Goal: Information Seeking & Learning: Learn about a topic

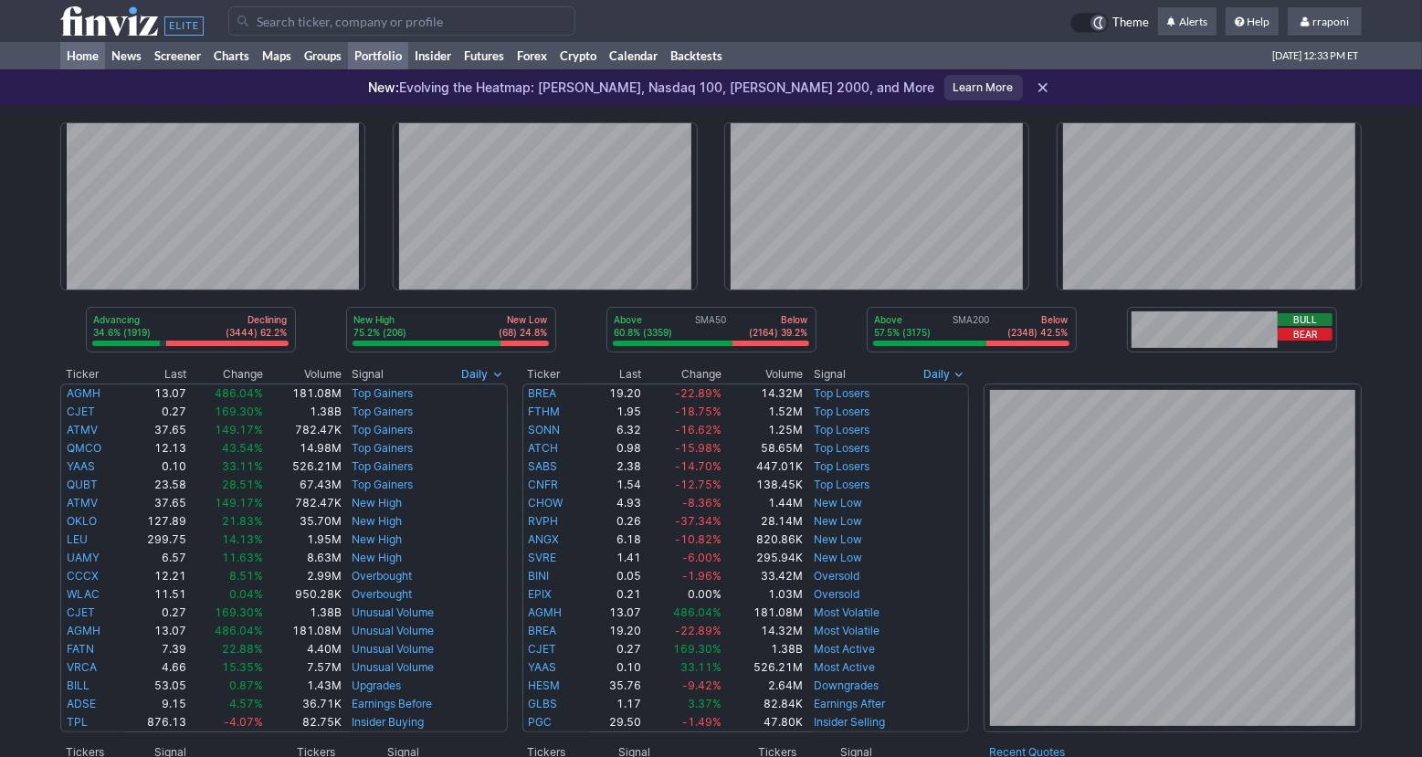
click at [402, 52] on link "Portfolio" at bounding box center [378, 55] width 60 height 27
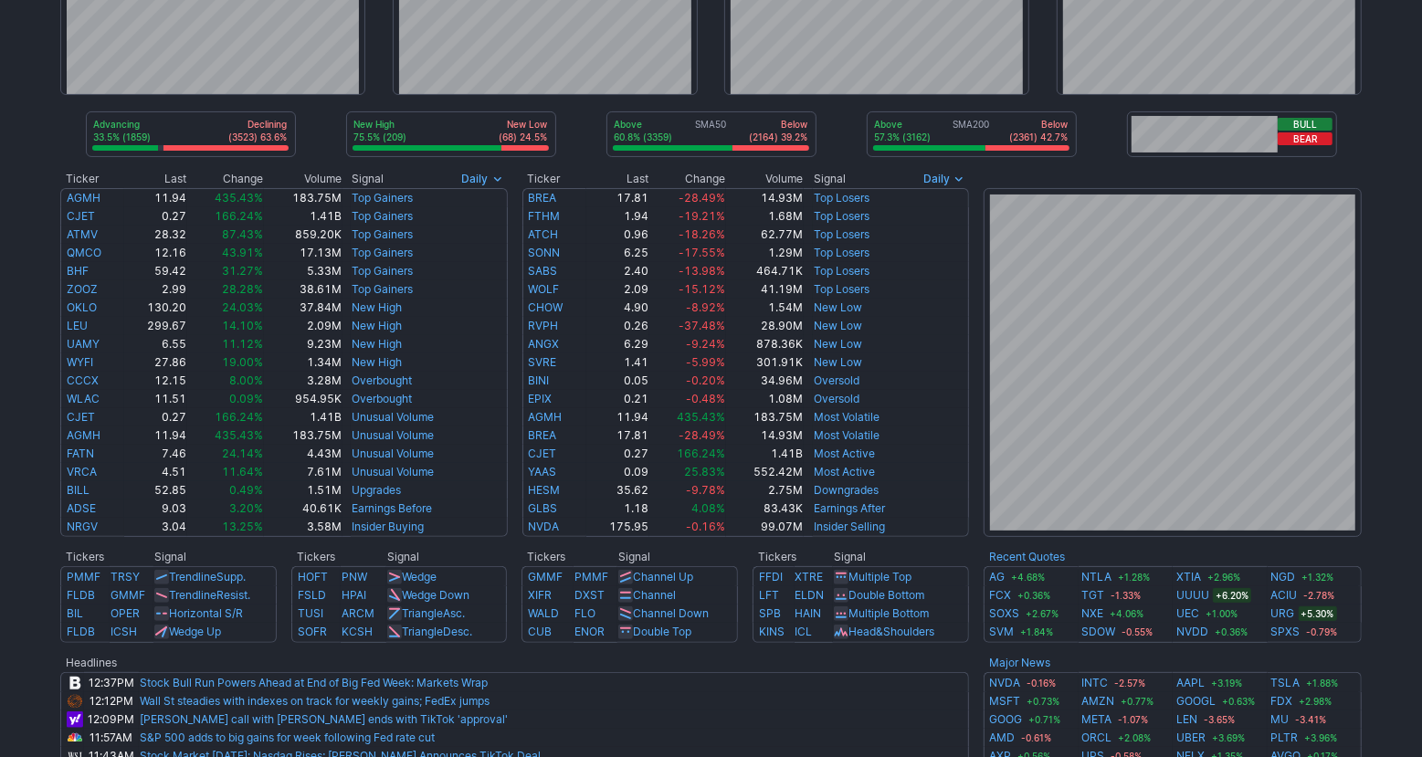
scroll to position [36, 0]
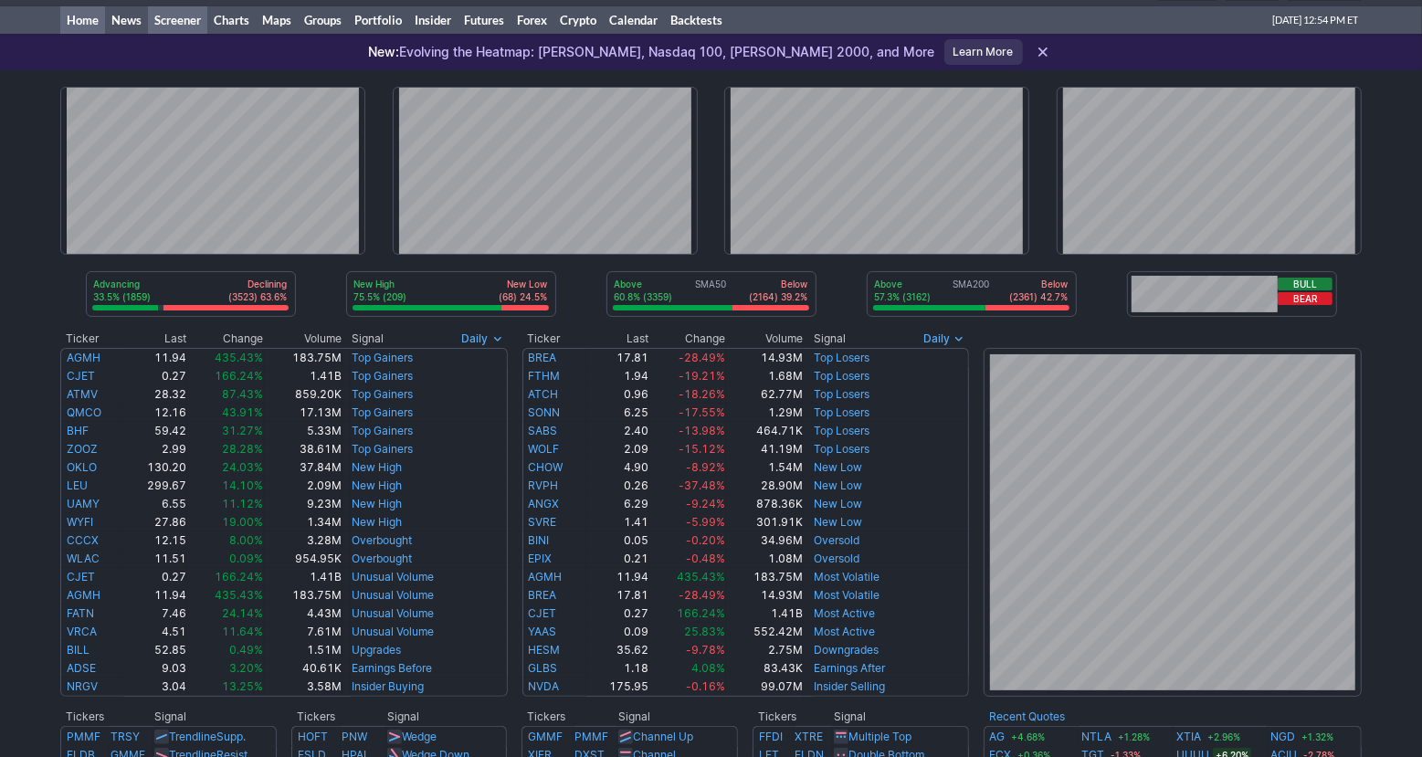
click at [203, 23] on link "Screener" at bounding box center [177, 19] width 59 height 27
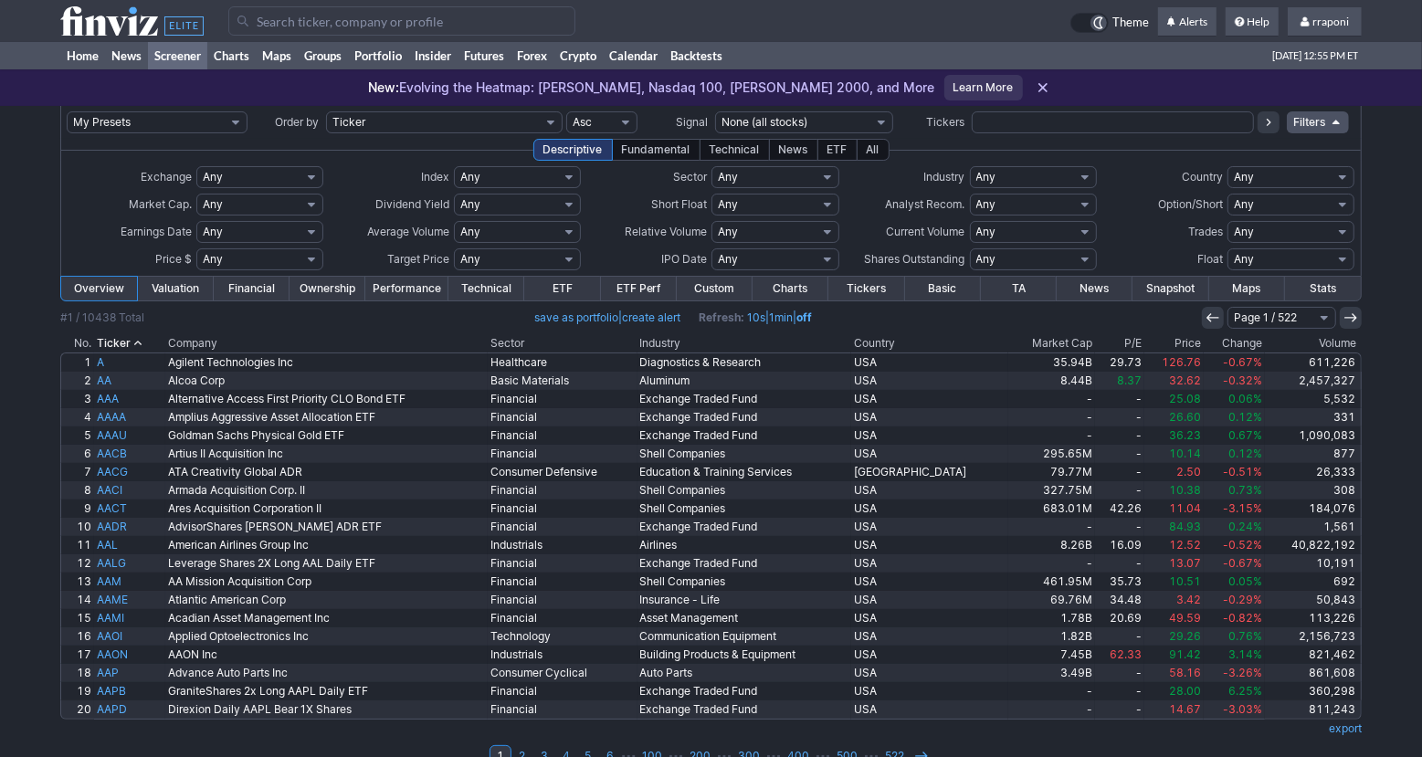
click at [1305, 347] on th "Volume" at bounding box center [1313, 343] width 97 height 18
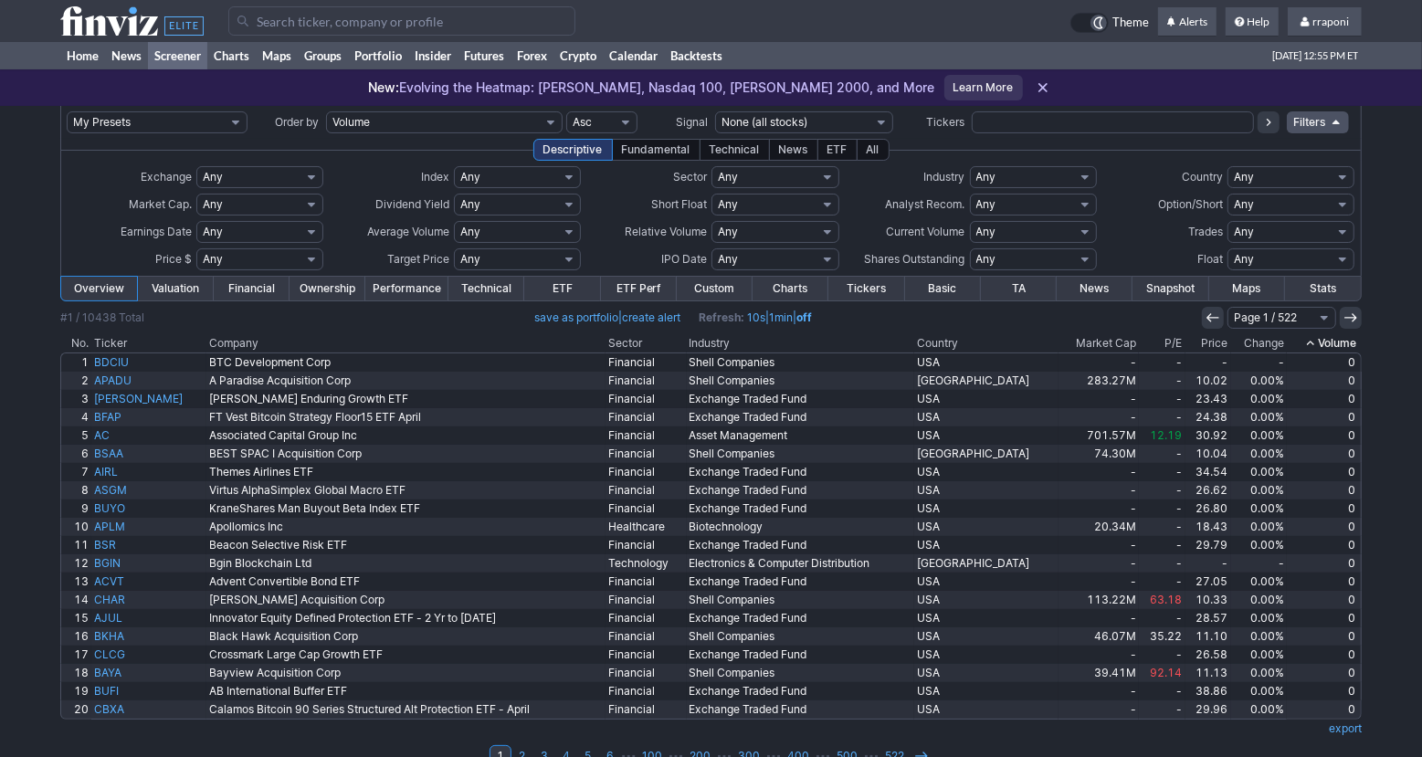
click at [1349, 342] on th "Volume" at bounding box center [1324, 343] width 75 height 18
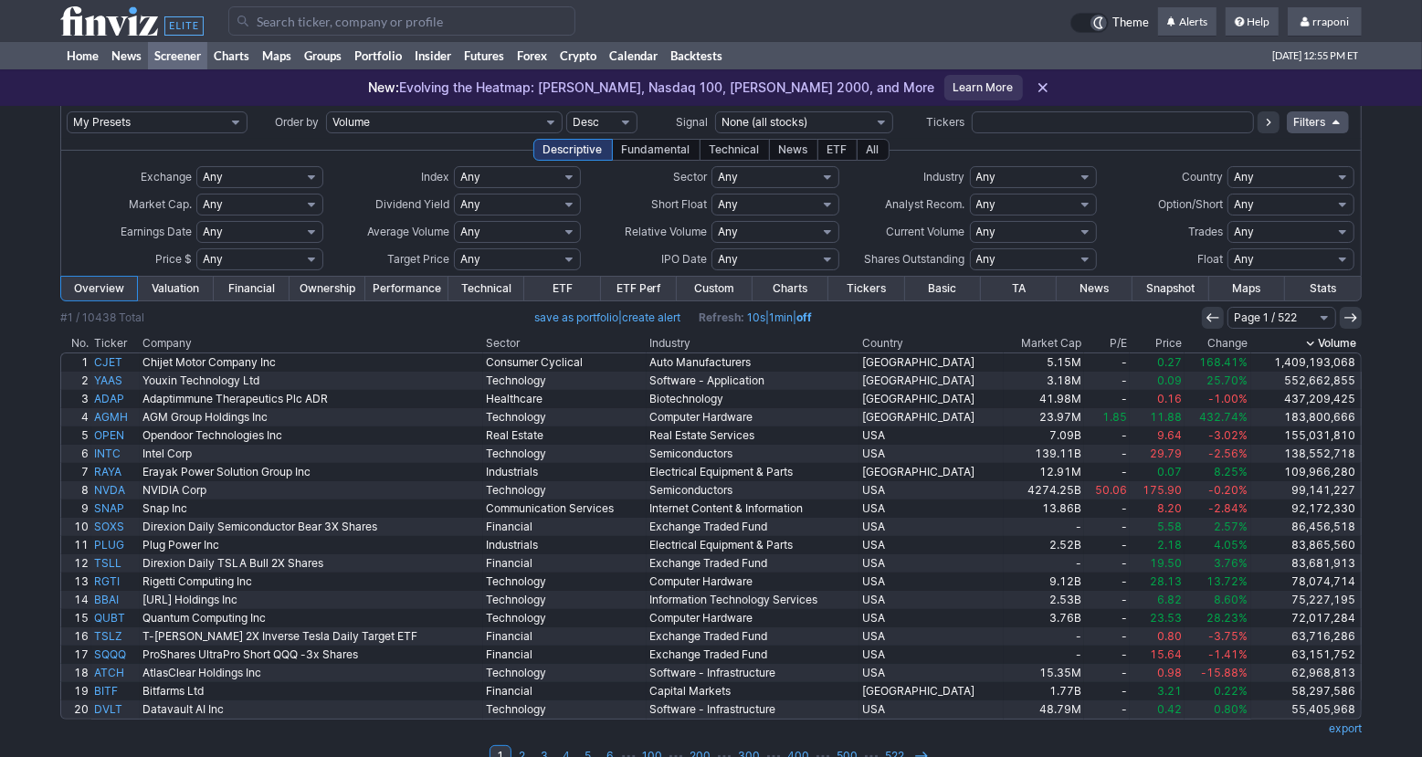
scroll to position [29, 0]
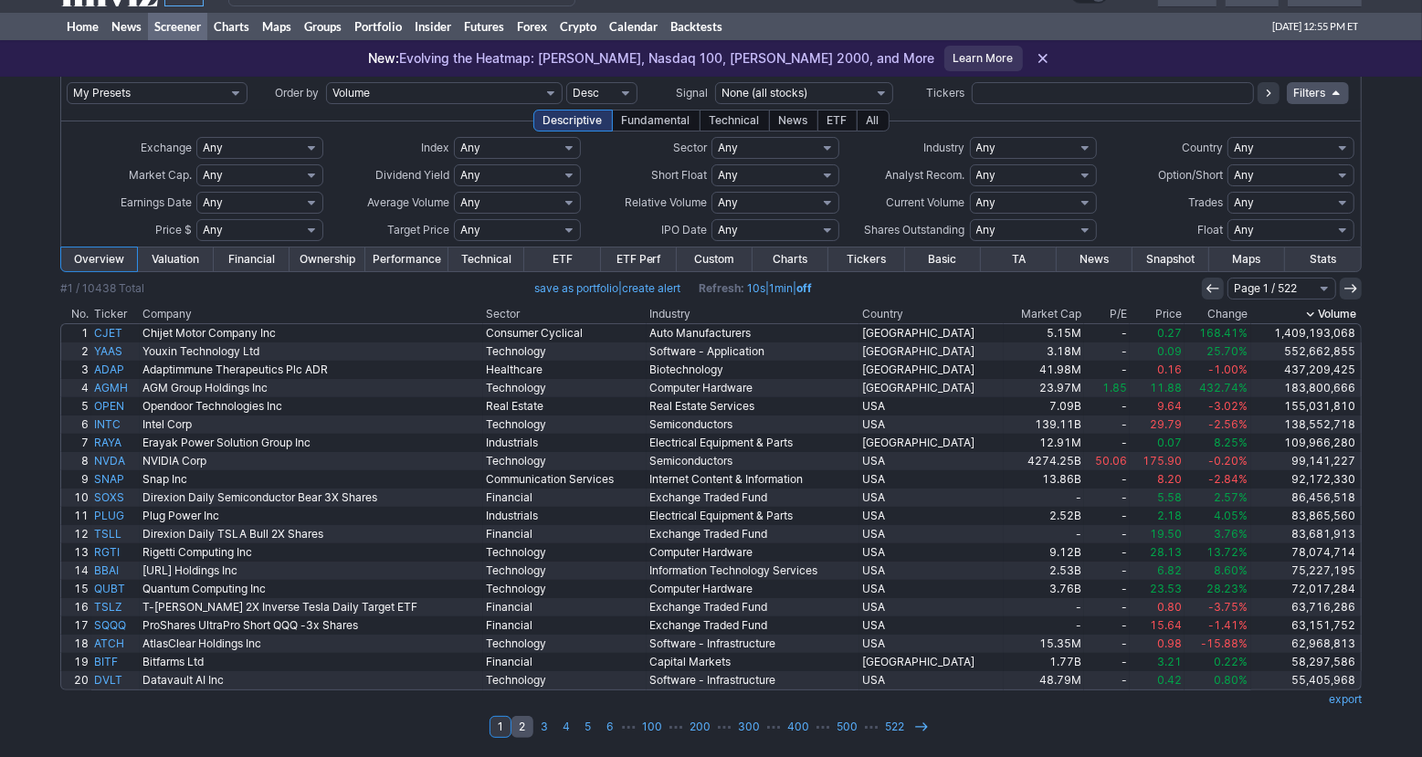
click at [526, 730] on link "2" at bounding box center [522, 727] width 22 height 22
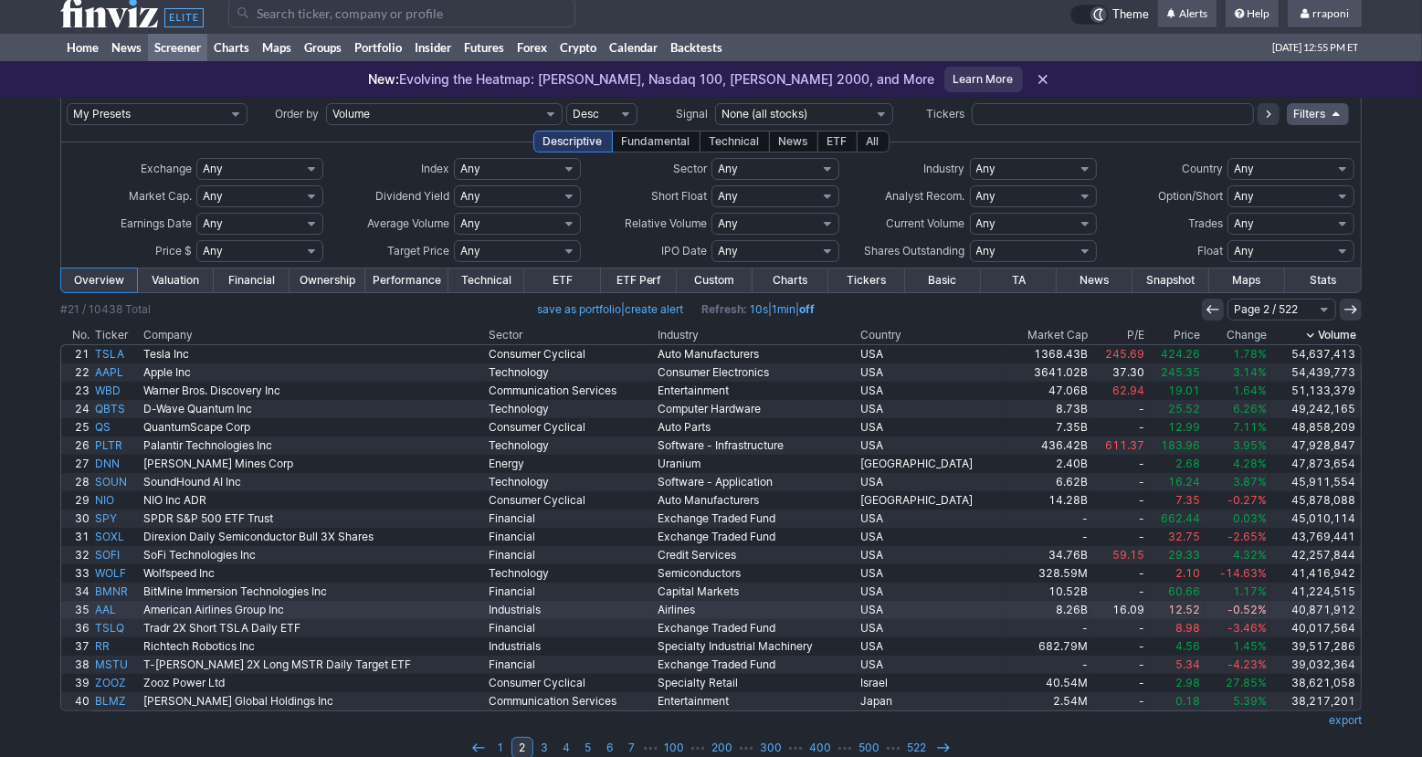
scroll to position [29, 0]
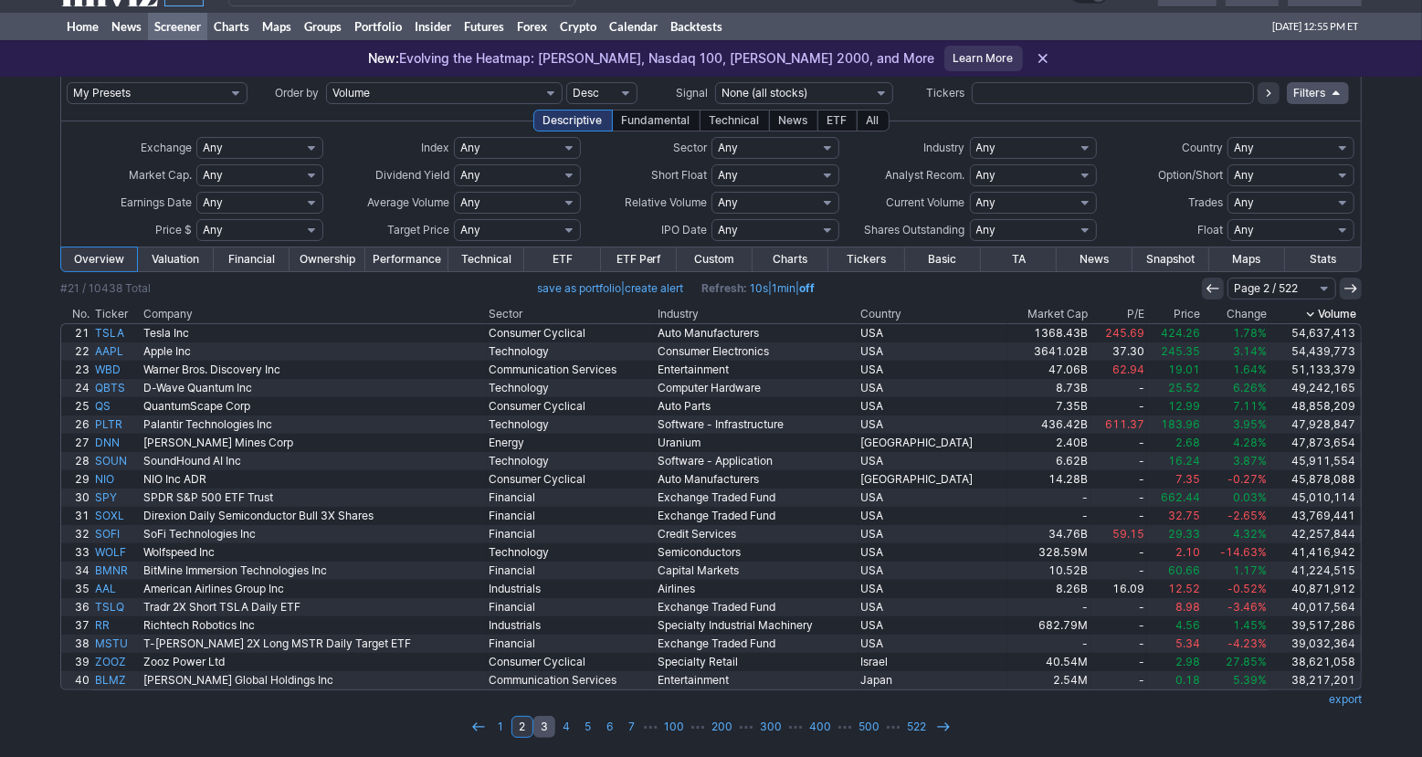
click at [547, 723] on link "3" at bounding box center [544, 727] width 22 height 22
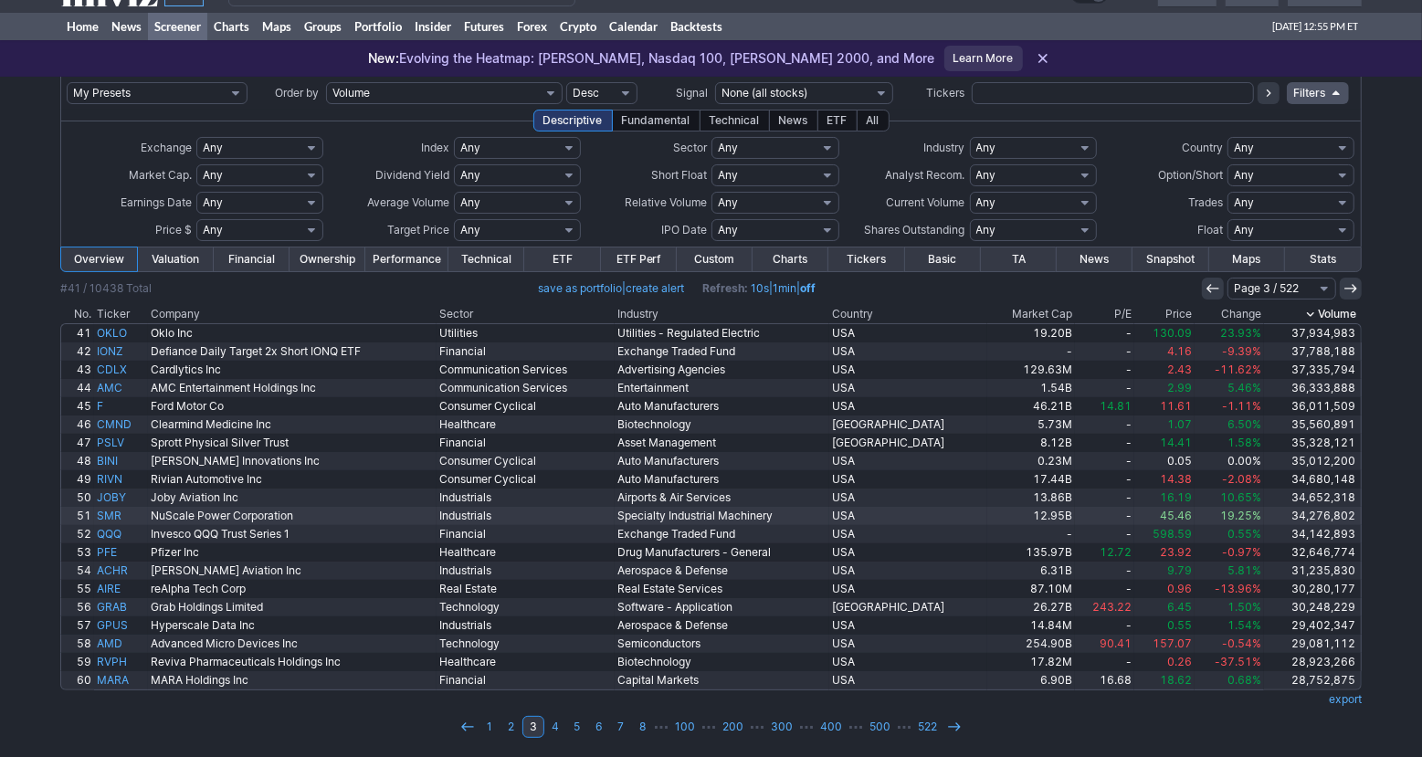
scroll to position [29, 0]
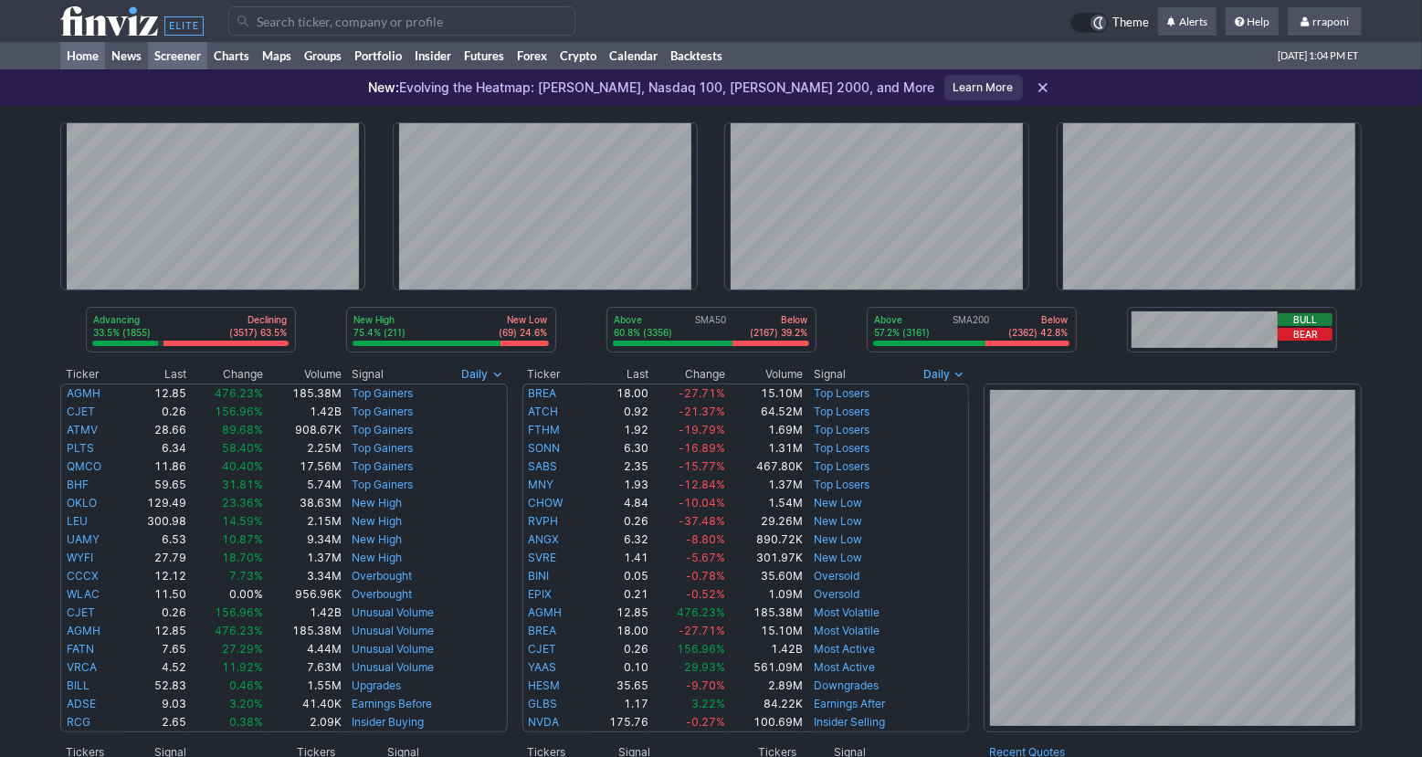
click at [187, 62] on link "Screener" at bounding box center [177, 55] width 59 height 27
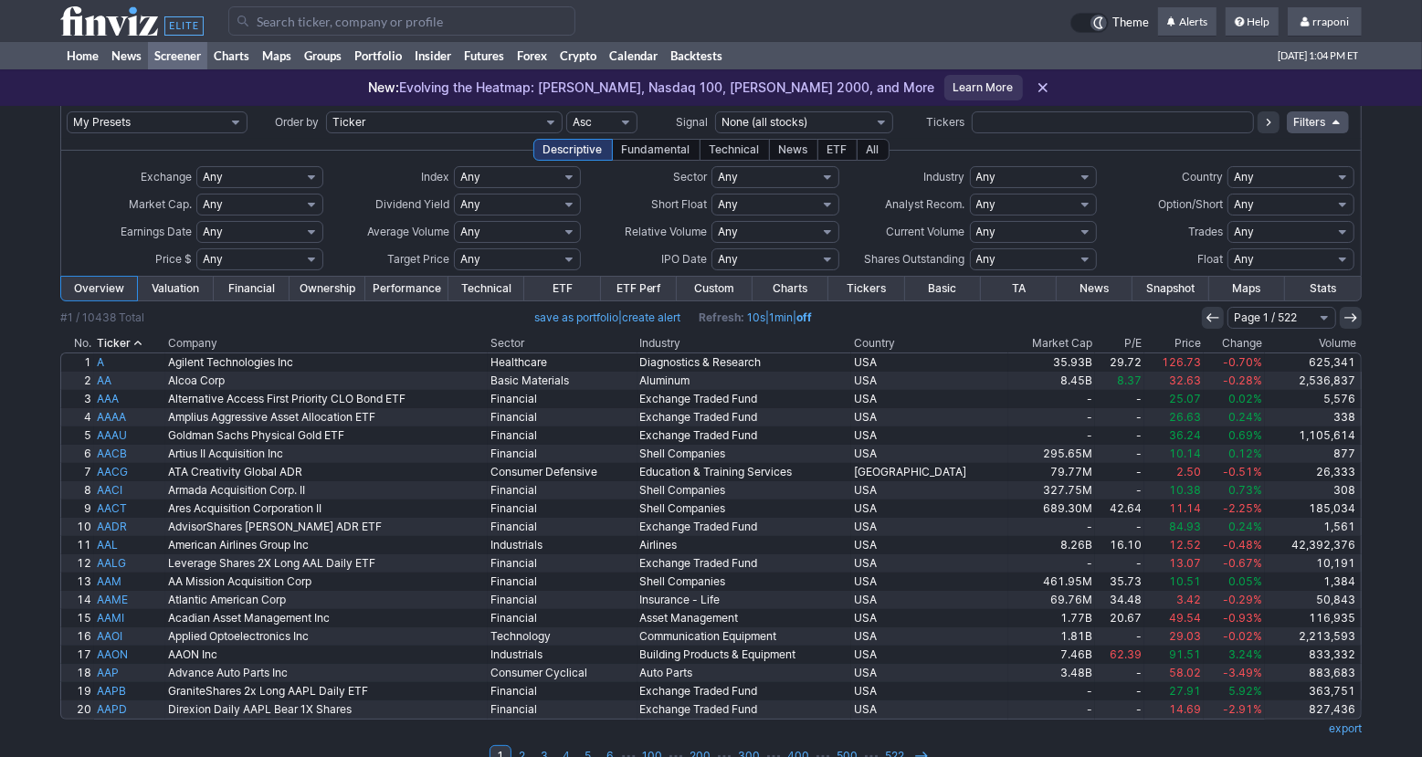
click at [1029, 125] on input "text" at bounding box center [1113, 122] width 282 height 22
type input "mrk"
click at [1259, 116] on button at bounding box center [1268, 122] width 22 height 22
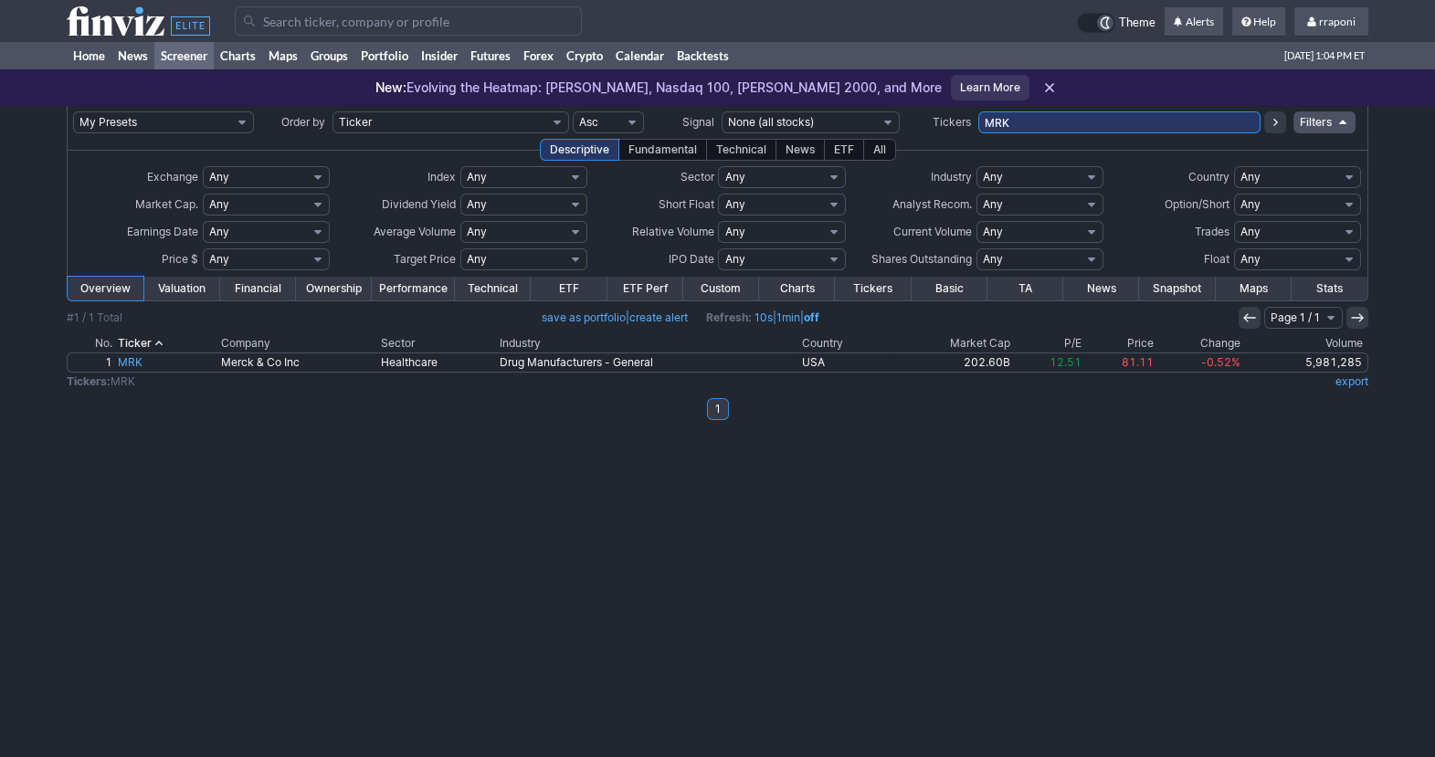
click at [1268, 121] on icon at bounding box center [1275, 122] width 15 height 15
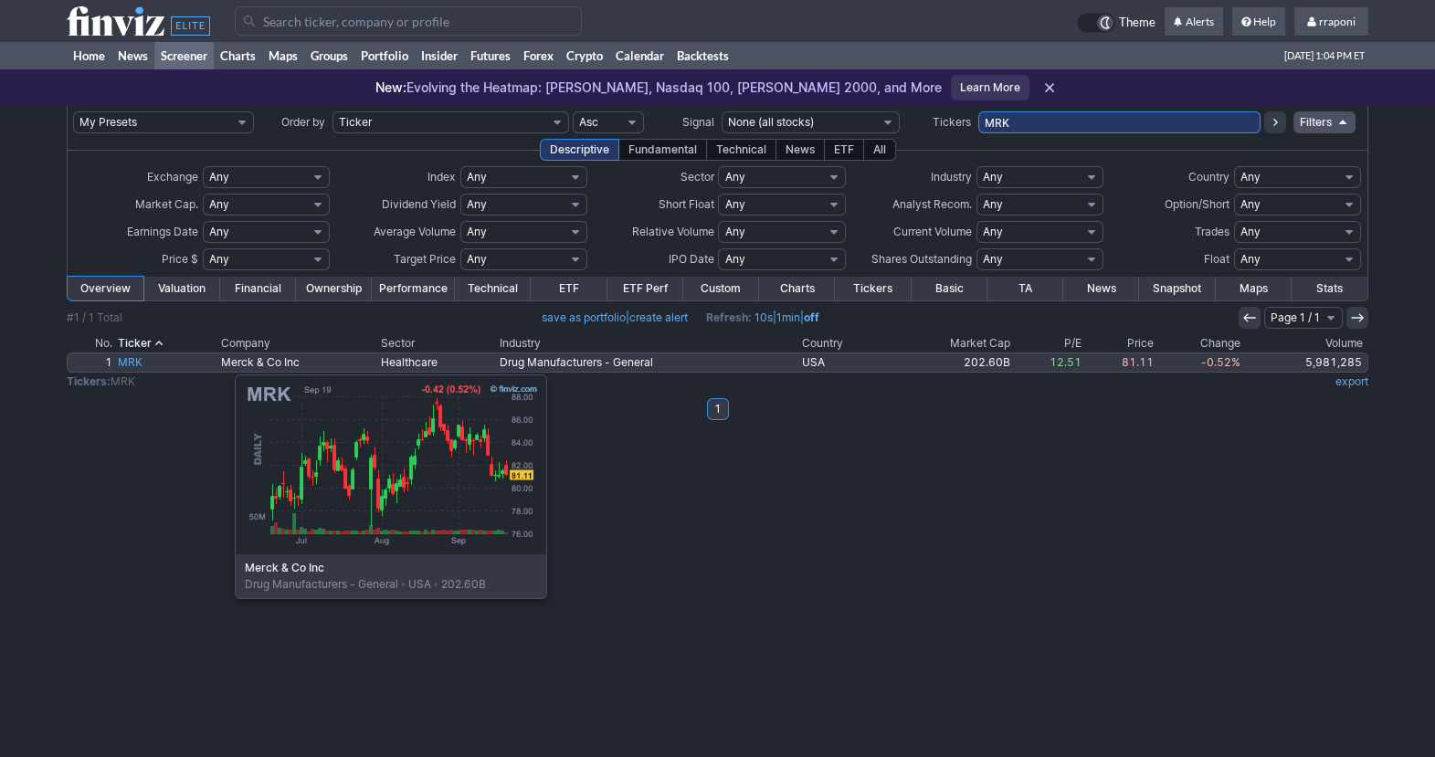
click at [143, 365] on link "MRK" at bounding box center [166, 362] width 102 height 18
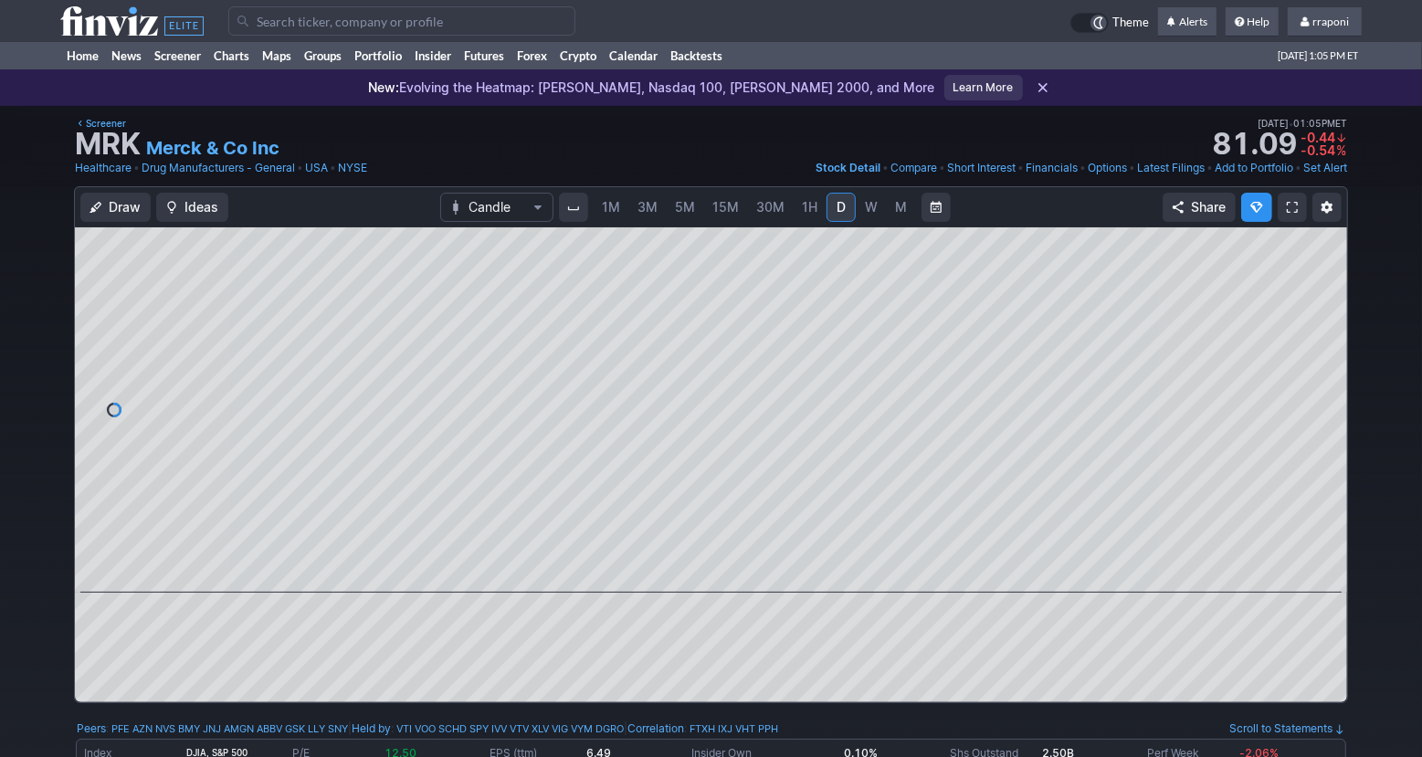
click at [896, 210] on span "M" at bounding box center [901, 207] width 12 height 16
click at [90, 61] on link "Home" at bounding box center [82, 55] width 45 height 27
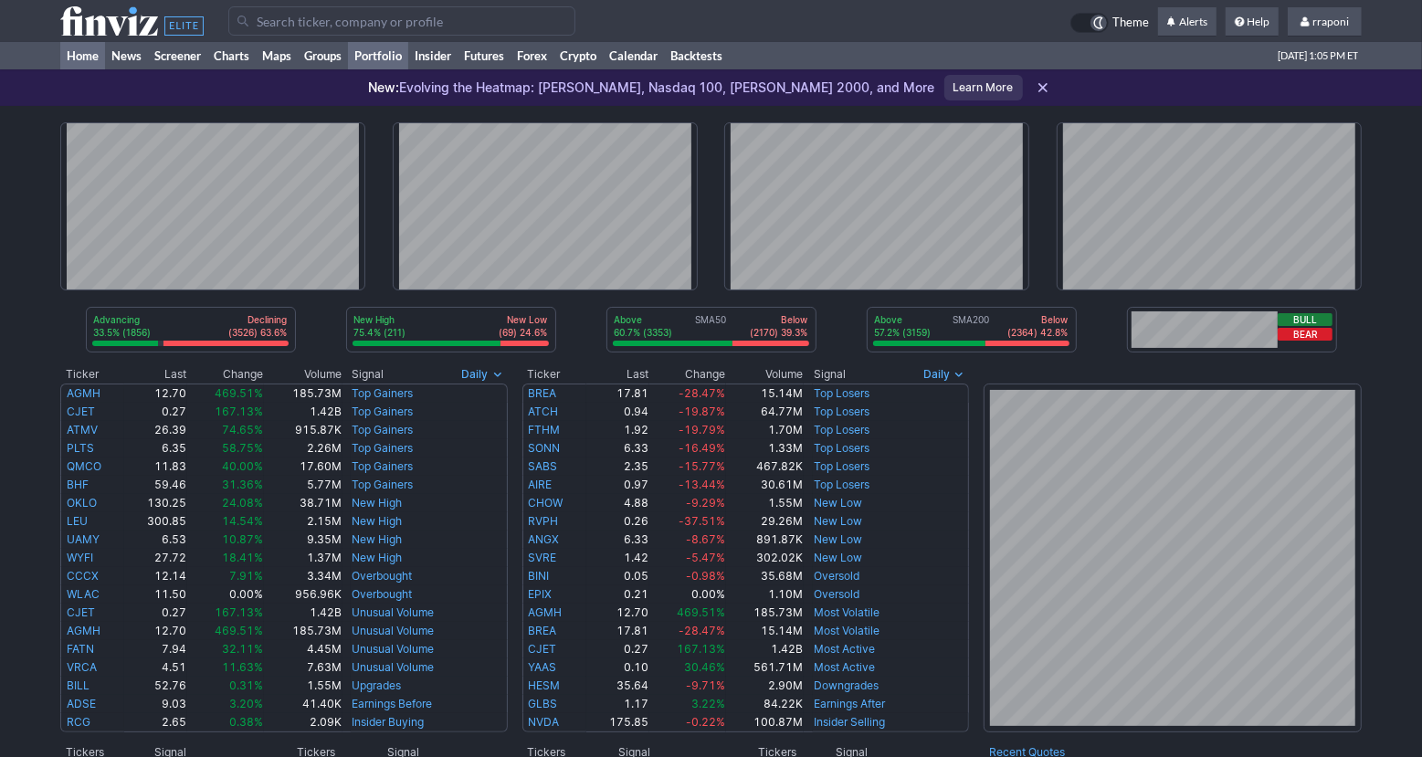
click at [404, 56] on link "Portfolio" at bounding box center [378, 55] width 60 height 27
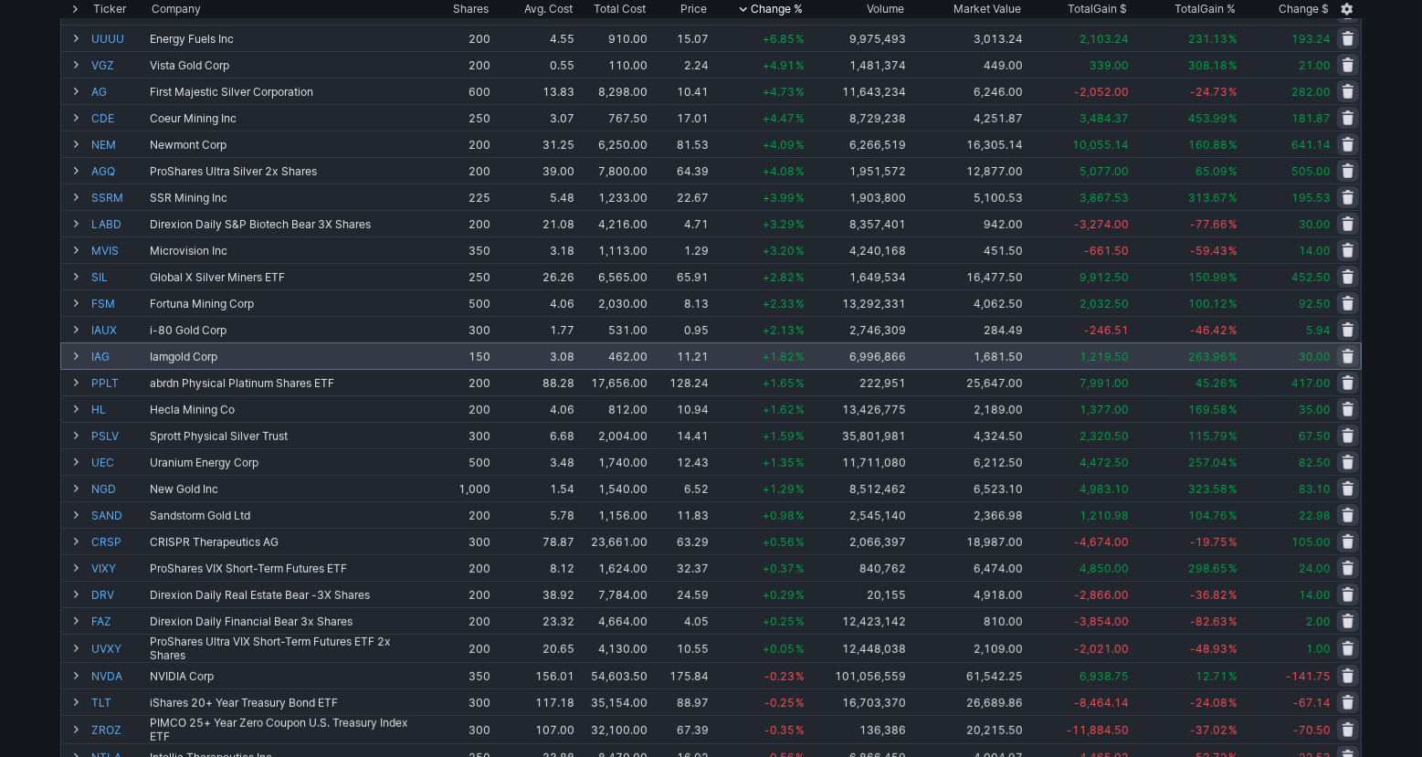
scroll to position [94, 0]
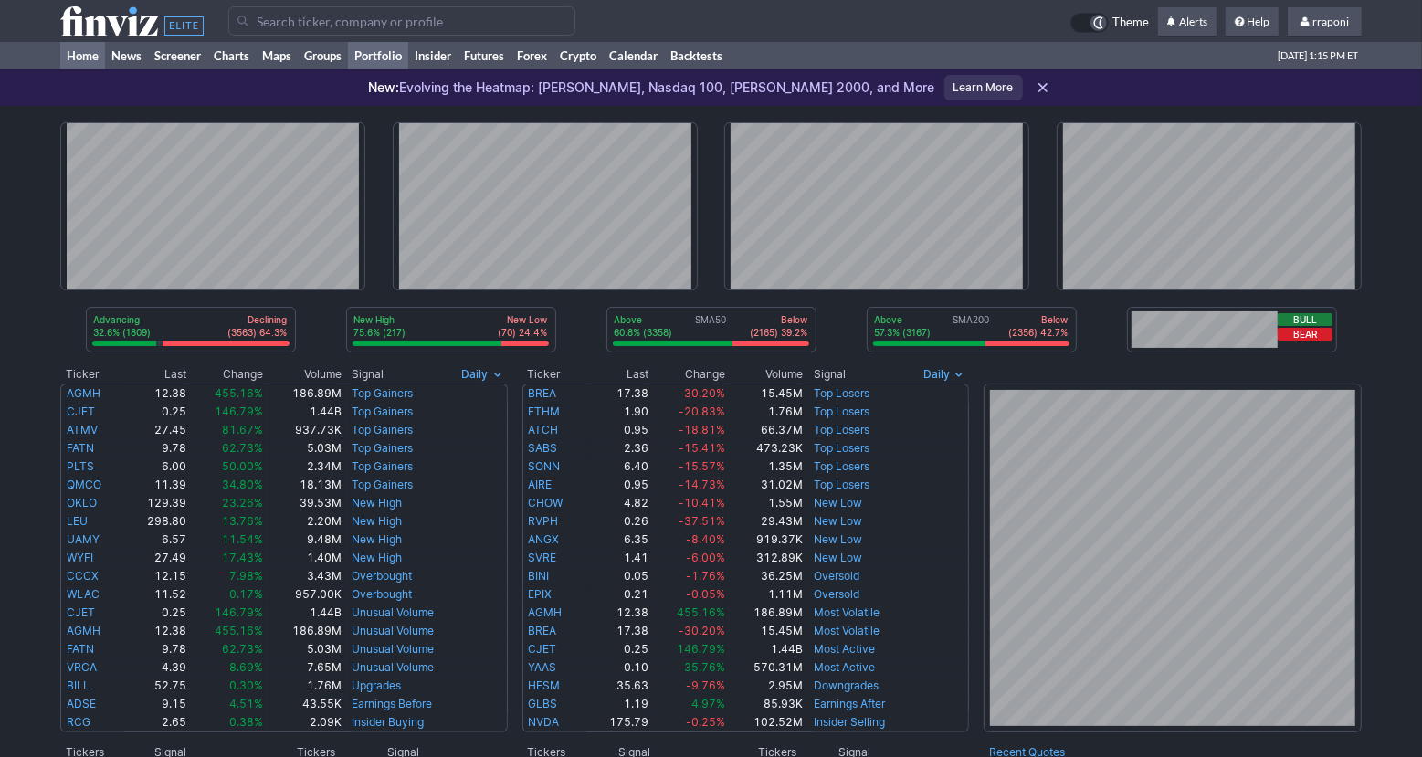
click at [395, 68] on link "Portfolio" at bounding box center [378, 55] width 60 height 27
